Goal: Task Accomplishment & Management: Use online tool/utility

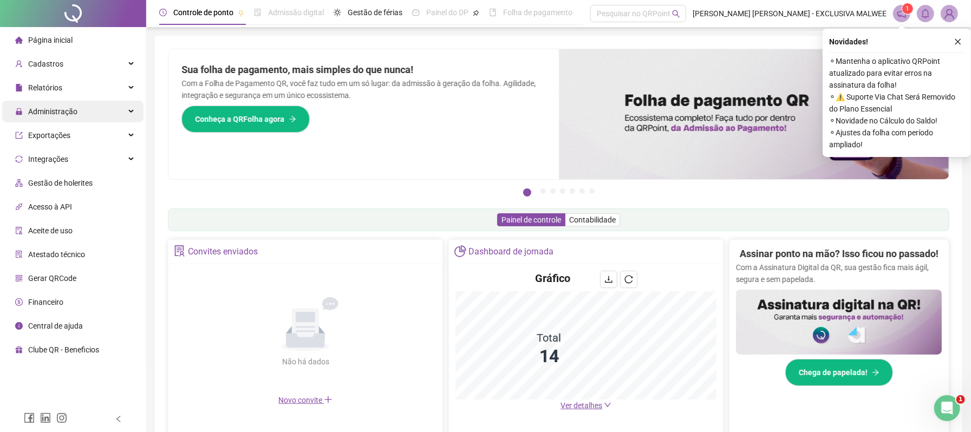
click at [81, 109] on div "Administração" at bounding box center [72, 112] width 141 height 22
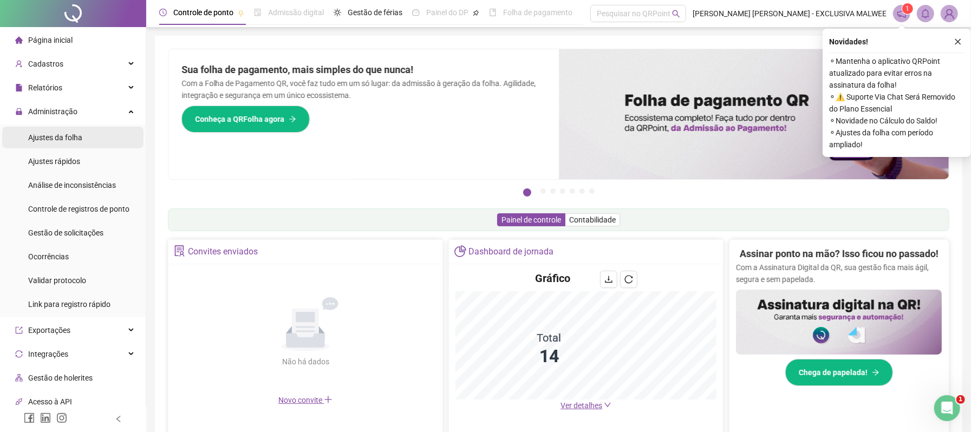
click at [70, 142] on span "Ajustes da folha" at bounding box center [55, 137] width 54 height 9
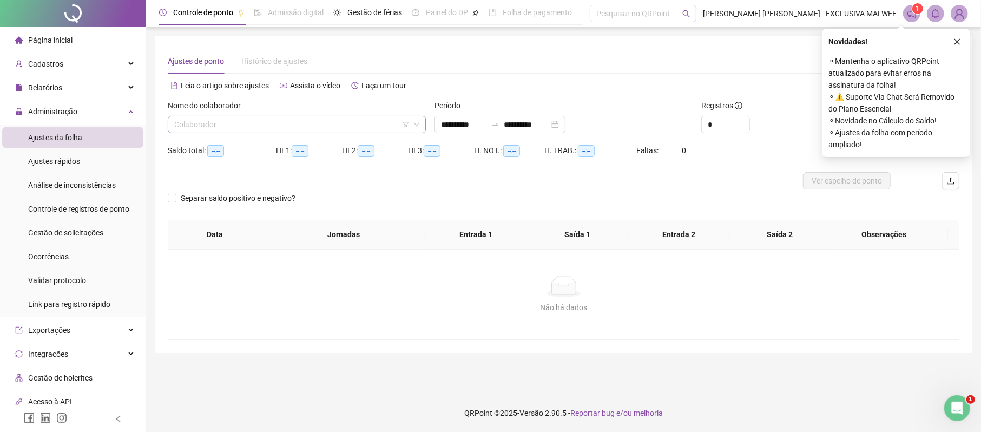
type input "**********"
click at [271, 128] on input "search" at bounding box center [291, 124] width 235 height 16
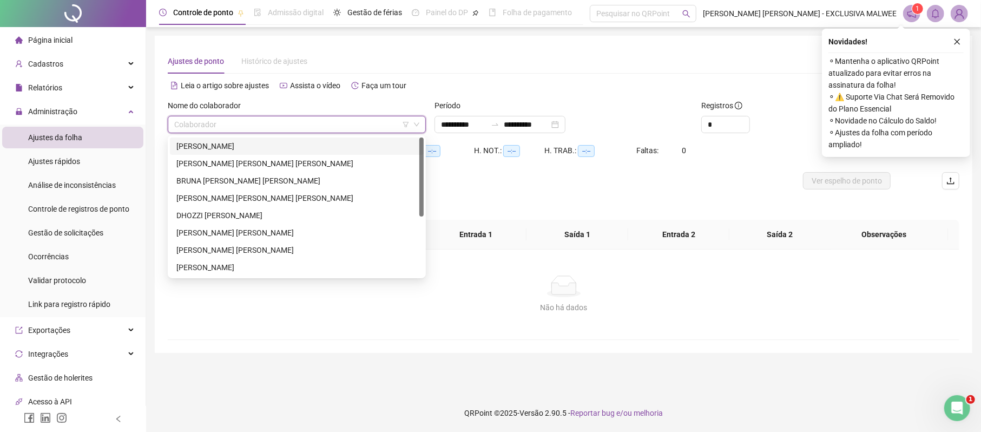
click at [239, 144] on div "[PERSON_NAME]" at bounding box center [296, 146] width 241 height 12
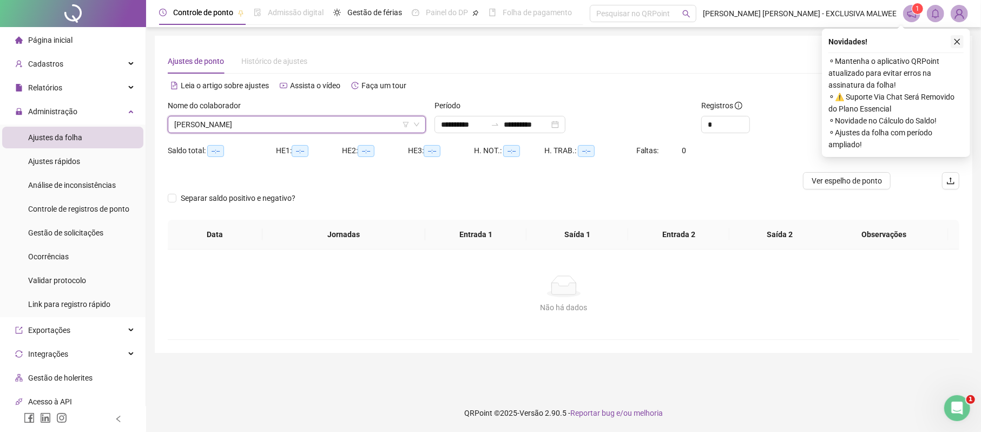
click at [961, 42] on button "button" at bounding box center [957, 41] width 13 height 13
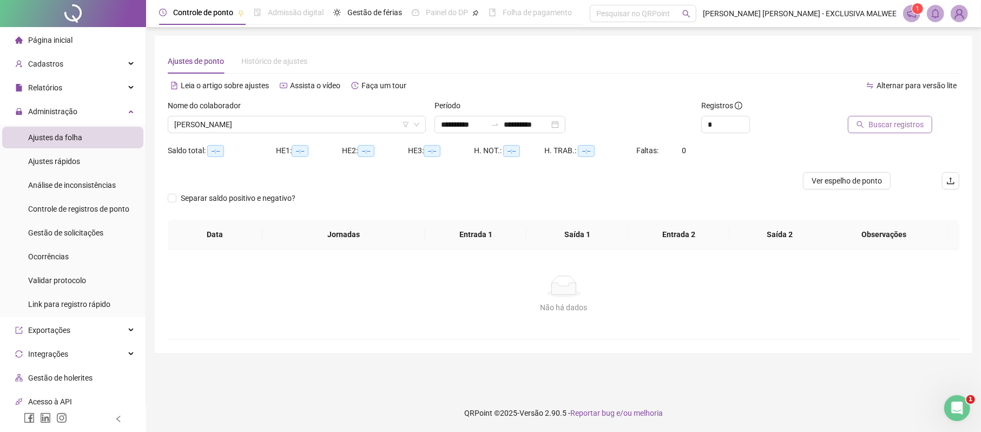
click at [913, 126] on span "Buscar registros" at bounding box center [896, 125] width 55 height 12
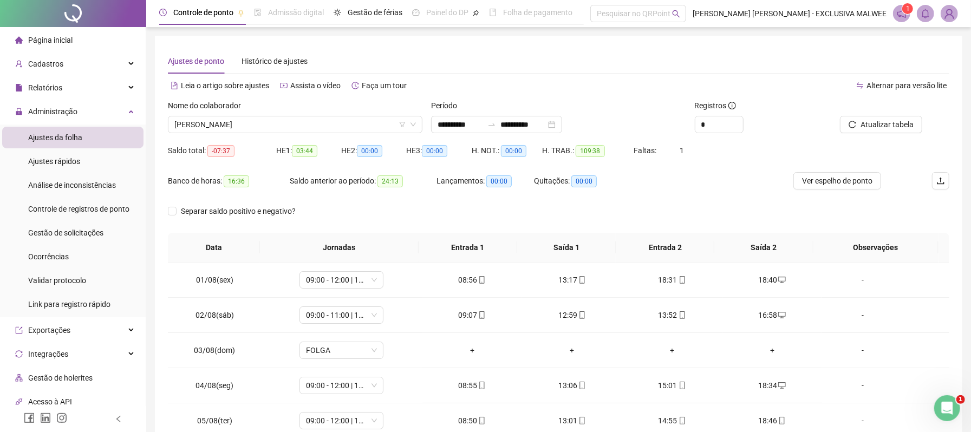
scroll to position [49, 0]
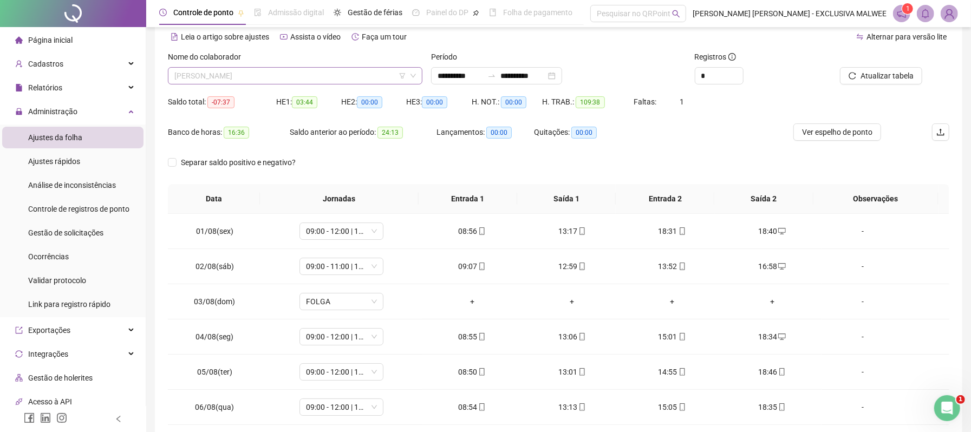
click at [344, 74] on span "[PERSON_NAME]" at bounding box center [294, 76] width 241 height 16
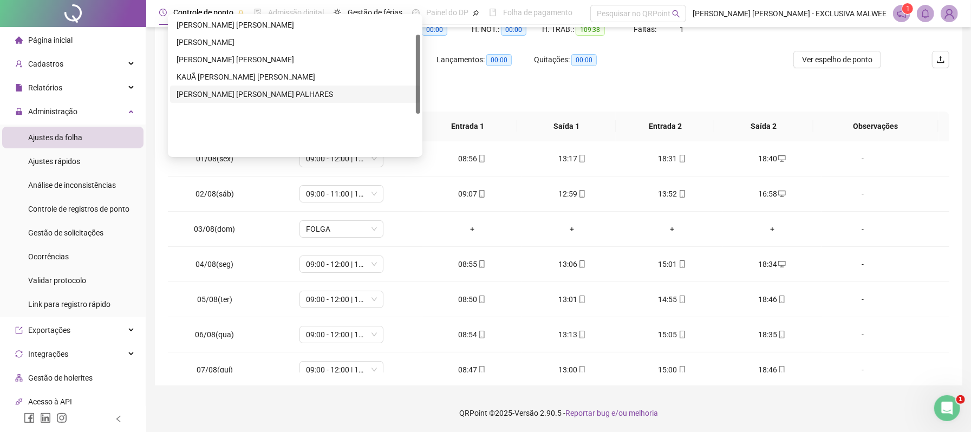
scroll to position [31, 0]
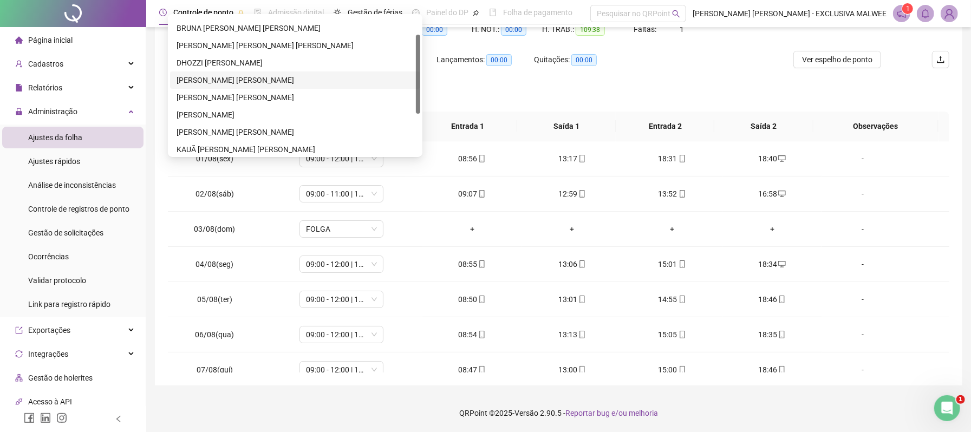
click at [245, 79] on div "[PERSON_NAME] [PERSON_NAME]" at bounding box center [294, 80] width 237 height 12
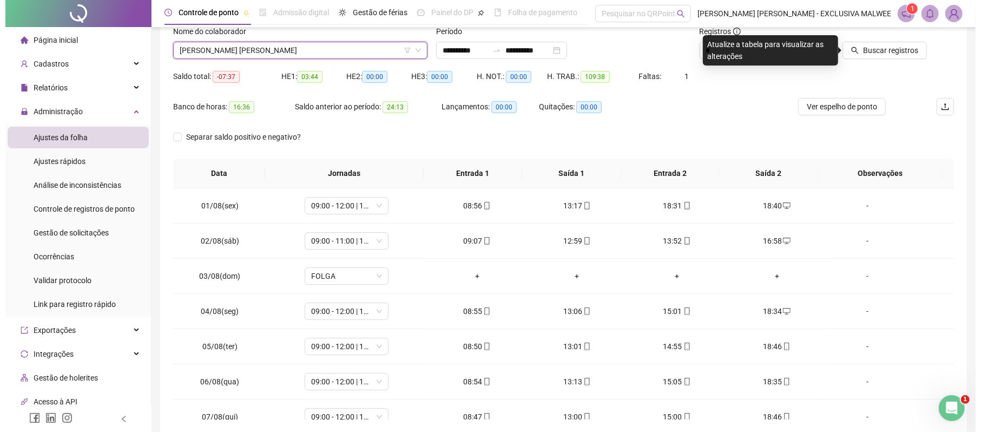
scroll to position [49, 0]
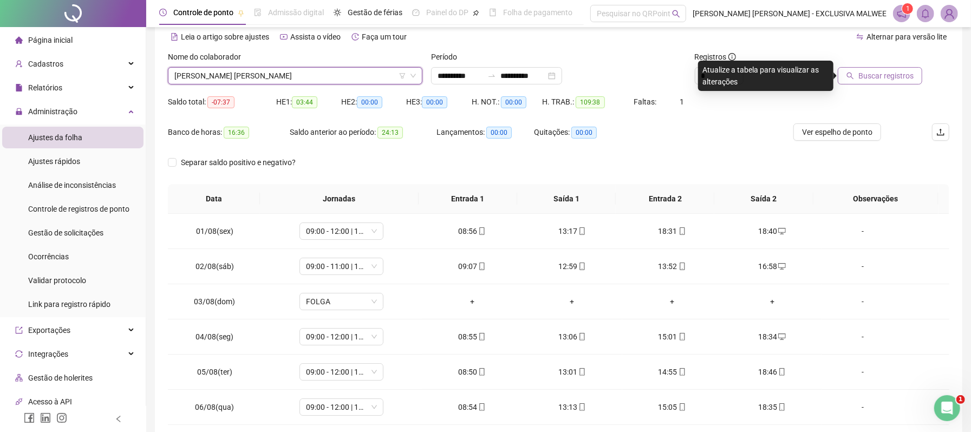
click at [887, 72] on span "Buscar registros" at bounding box center [885, 76] width 55 height 12
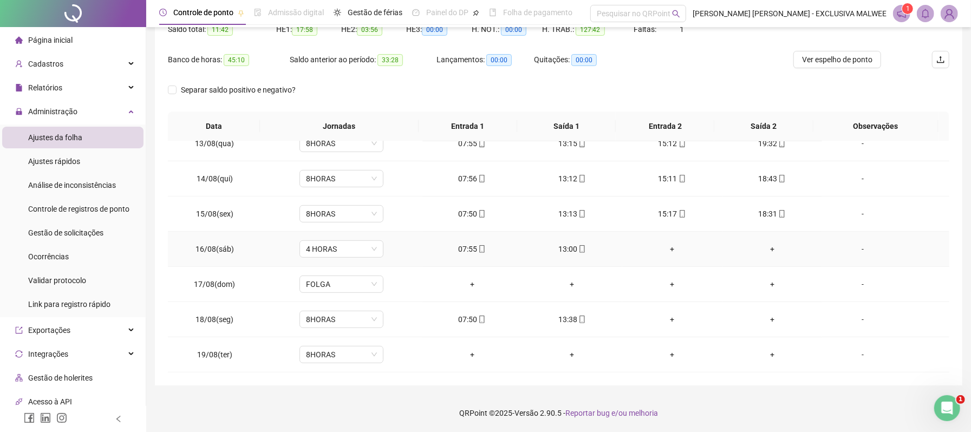
scroll to position [441, 0]
